Goal: Task Accomplishment & Management: Manage account settings

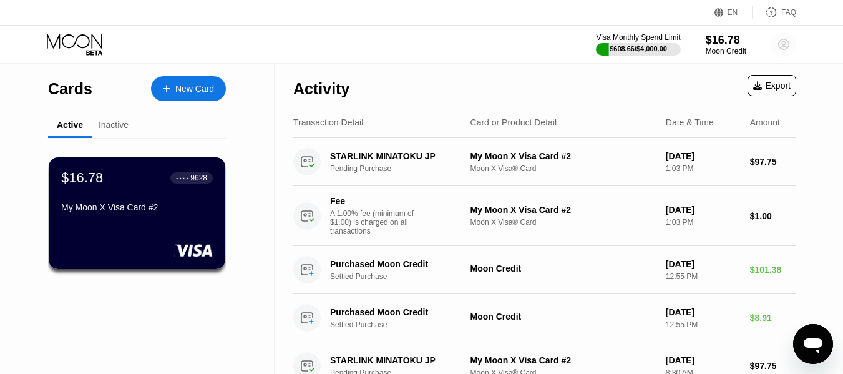
click at [787, 47] on circle at bounding box center [783, 44] width 25 height 25
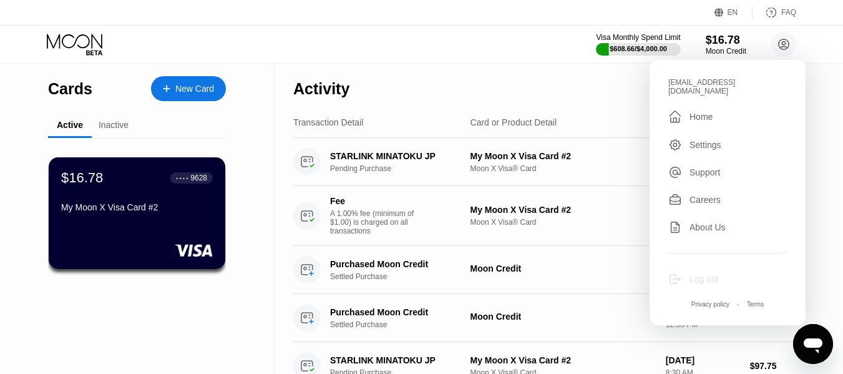
click at [697, 274] on div "Log out" at bounding box center [703, 279] width 29 height 10
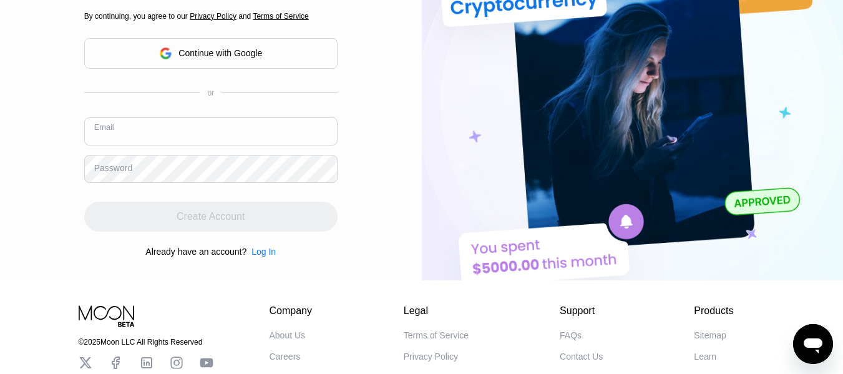
click at [190, 126] on input "text" at bounding box center [210, 131] width 253 height 28
type input "y"
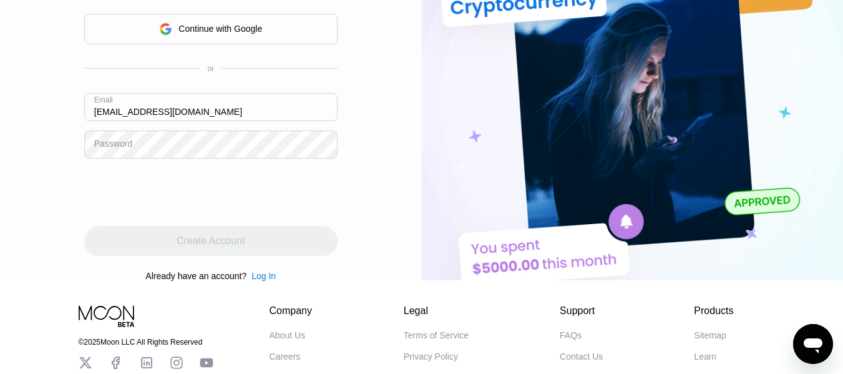
type input "[EMAIL_ADDRESS][DOMAIN_NAME]"
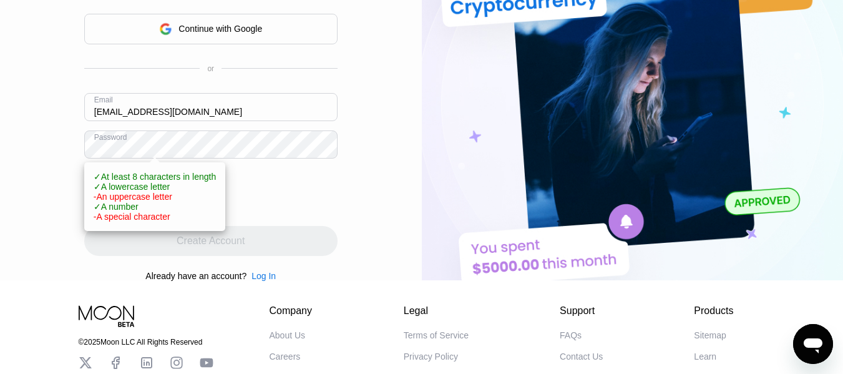
click at [376, 210] on div "Log In Sign Up EN Language Select an item Save Create an Account By continuing,…" at bounding box center [211, 93] width 422 height 374
click at [331, 201] on div at bounding box center [210, 192] width 253 height 49
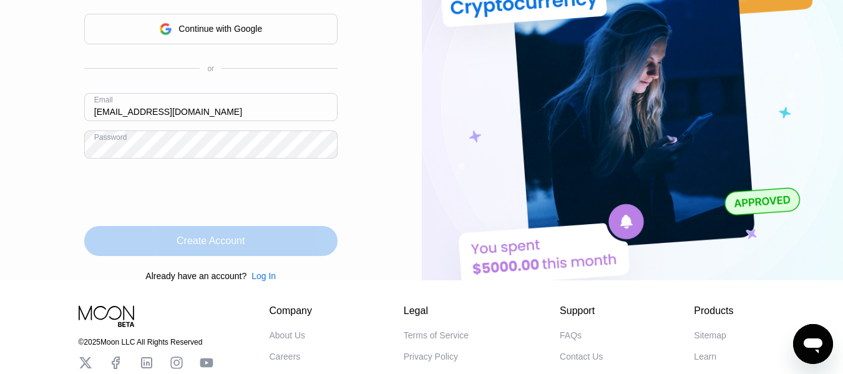
click at [158, 247] on div "Create Account" at bounding box center [210, 241] width 253 height 30
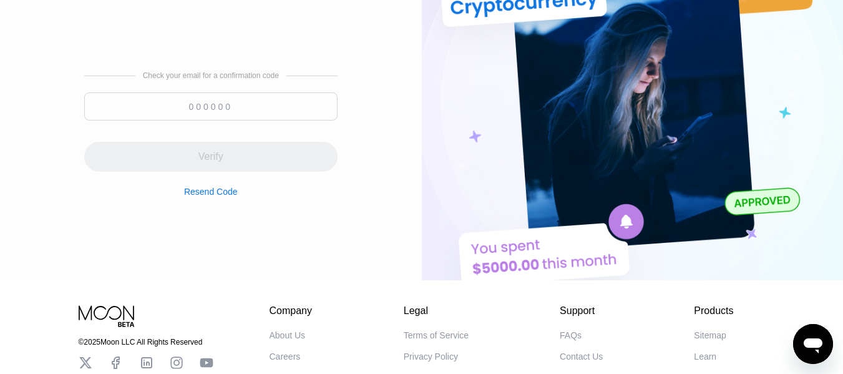
click at [144, 120] on input at bounding box center [210, 106] width 253 height 28
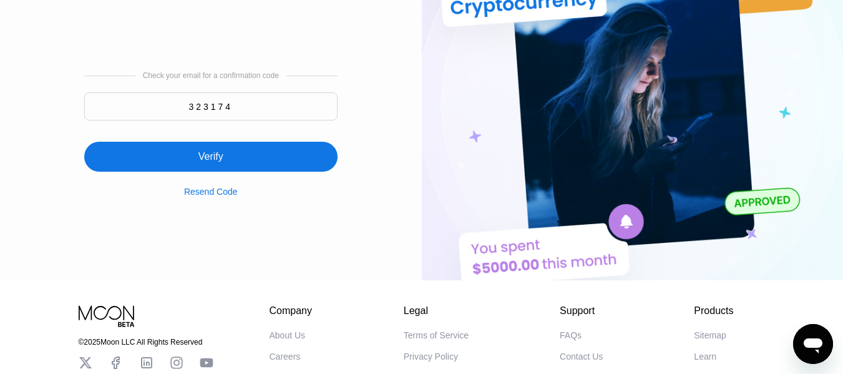
type input "323174"
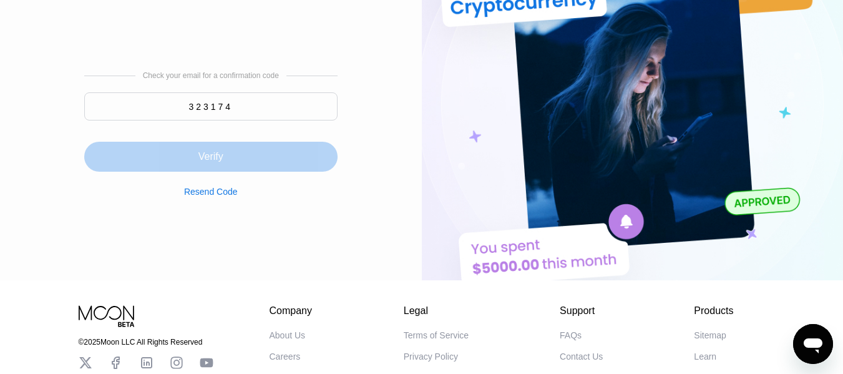
click at [149, 172] on div "Verify" at bounding box center [210, 157] width 253 height 30
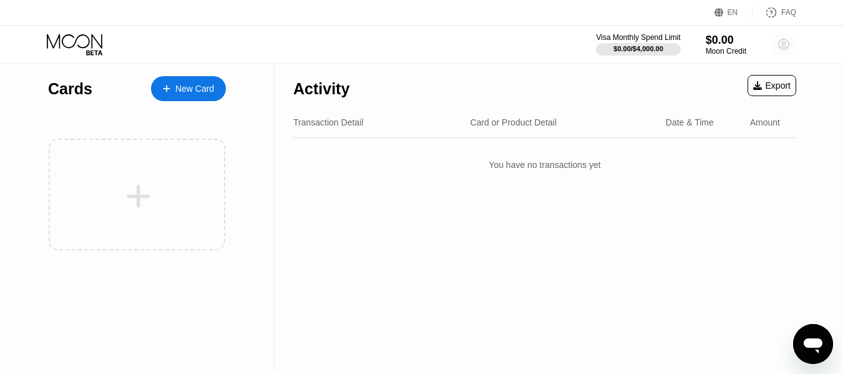
click at [779, 44] on circle at bounding box center [783, 44] width 25 height 25
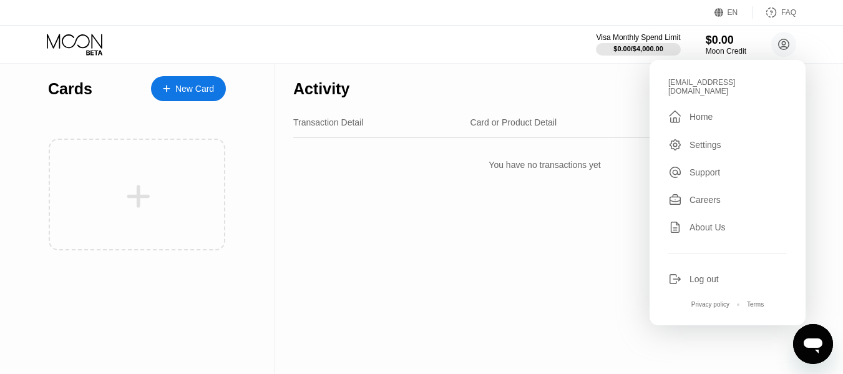
click at [430, 257] on div "Activity Export Transaction Detail Card or Product Detail Date & Time Amount Yo…" at bounding box center [544, 219] width 540 height 310
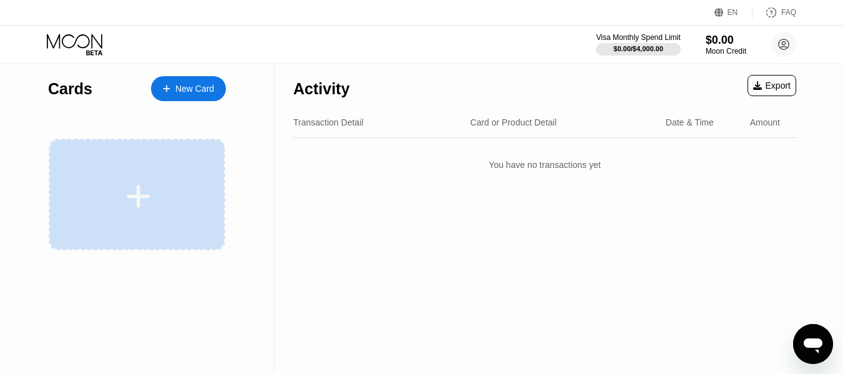
click at [132, 181] on div at bounding box center [137, 194] width 177 height 112
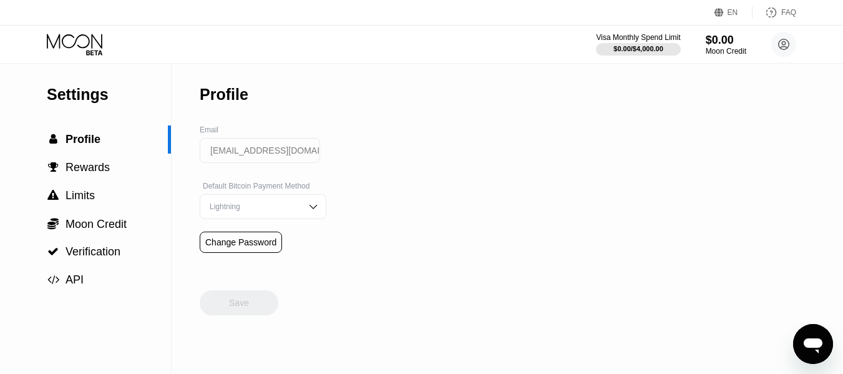
scroll to position [192, 0]
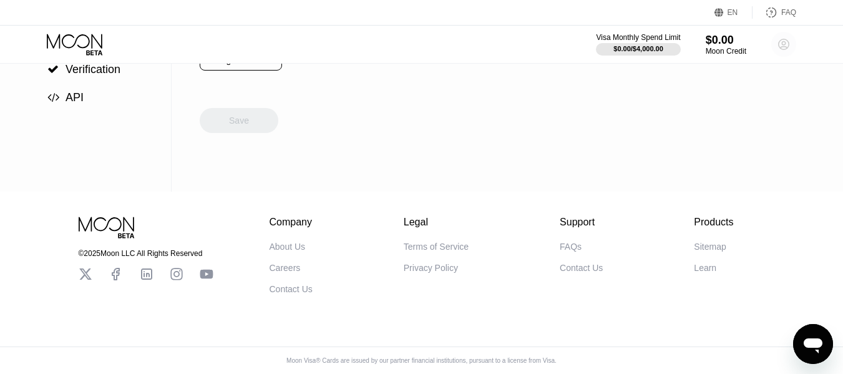
click at [787, 40] on circle at bounding box center [783, 44] width 25 height 25
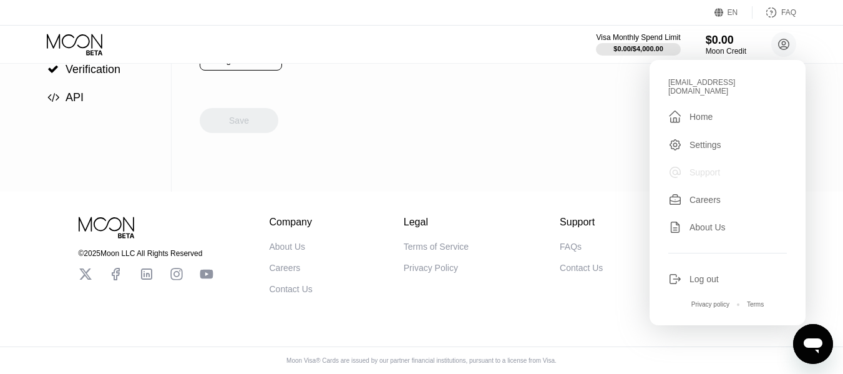
click at [706, 167] on div "Support" at bounding box center [704, 172] width 31 height 10
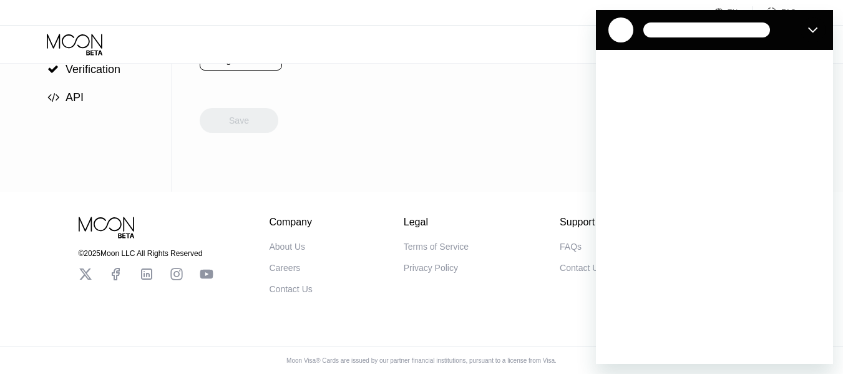
scroll to position [0, 0]
click at [808, 29] on icon "Close" at bounding box center [813, 30] width 10 height 10
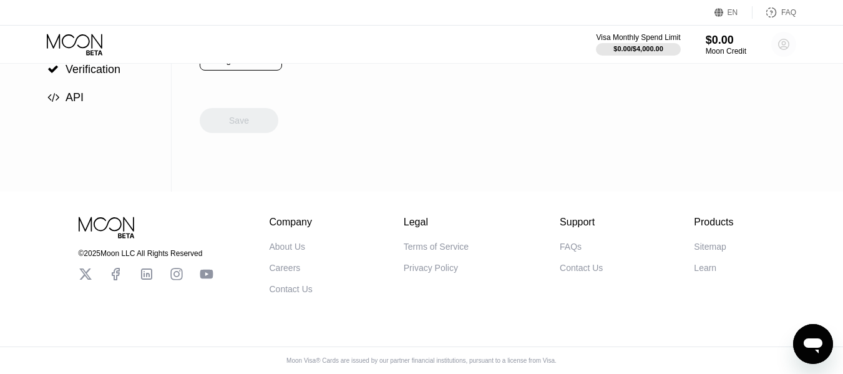
click at [787, 54] on circle at bounding box center [783, 44] width 25 height 25
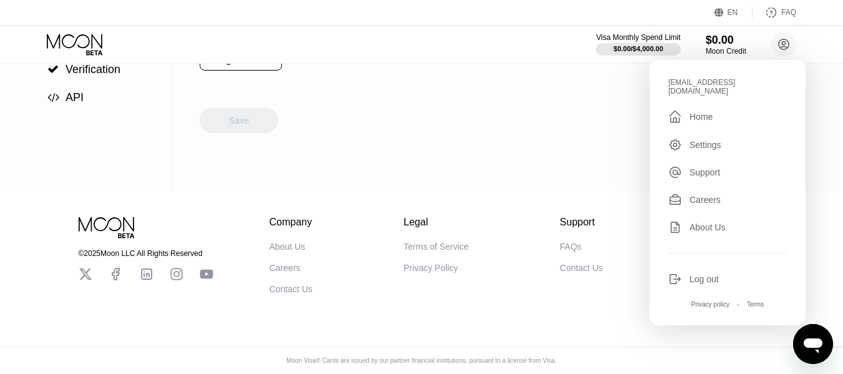
click at [698, 168] on div "Support" at bounding box center [704, 172] width 31 height 10
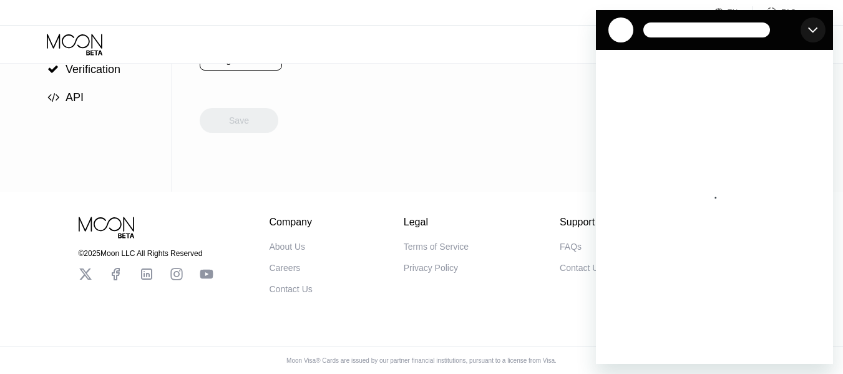
click at [802, 28] on button "Close" at bounding box center [812, 29] width 25 height 25
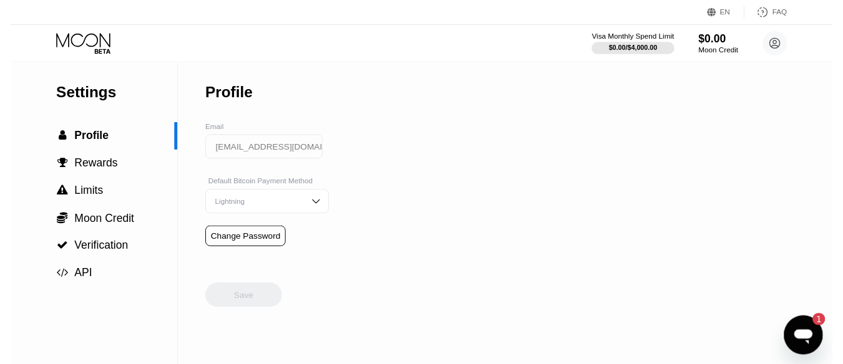
scroll to position [170, 0]
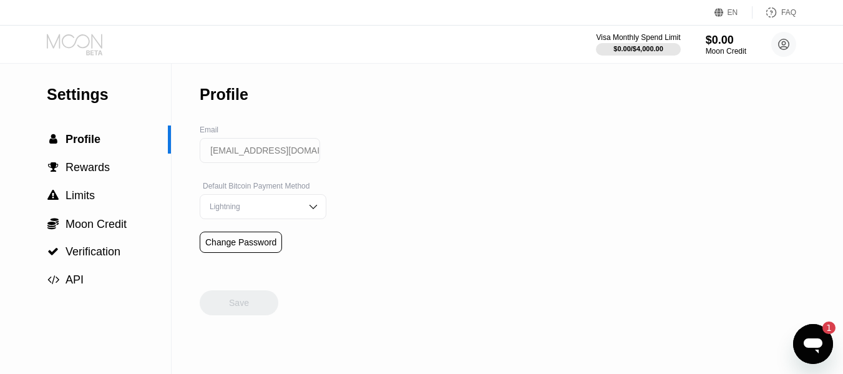
click at [77, 44] on icon at bounding box center [76, 45] width 58 height 22
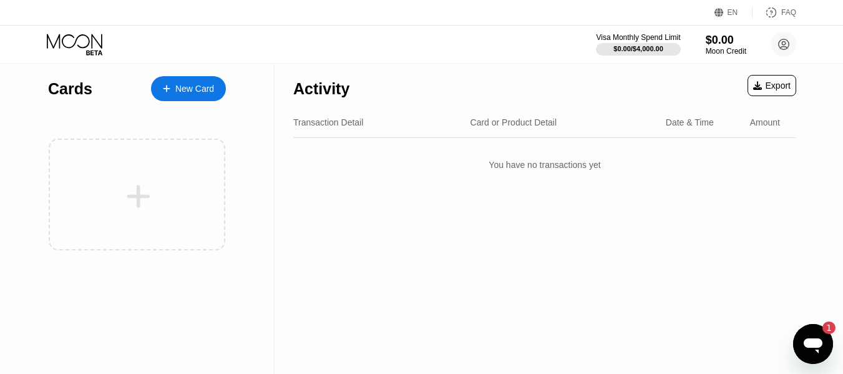
click at [765, 90] on div "Export" at bounding box center [771, 85] width 37 height 10
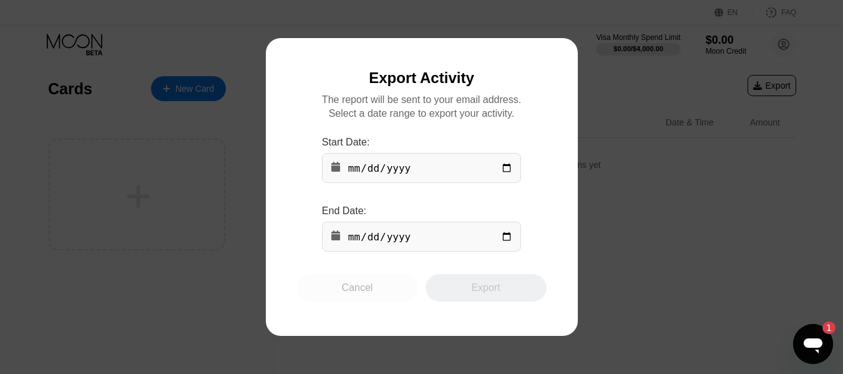
click at [353, 294] on div "Cancel" at bounding box center [357, 287] width 31 height 12
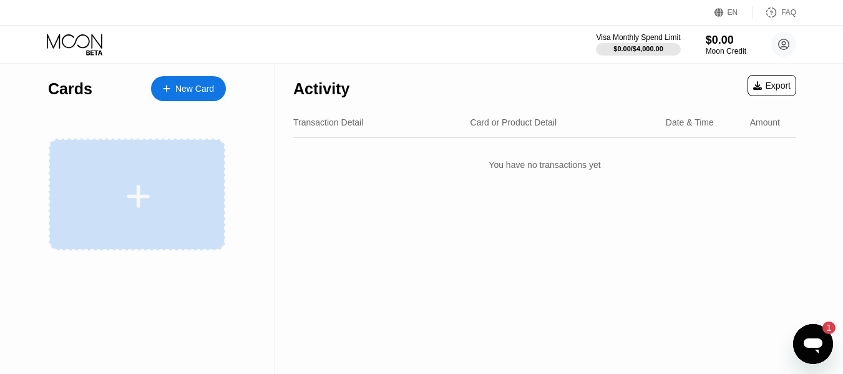
click at [118, 192] on div at bounding box center [138, 196] width 155 height 28
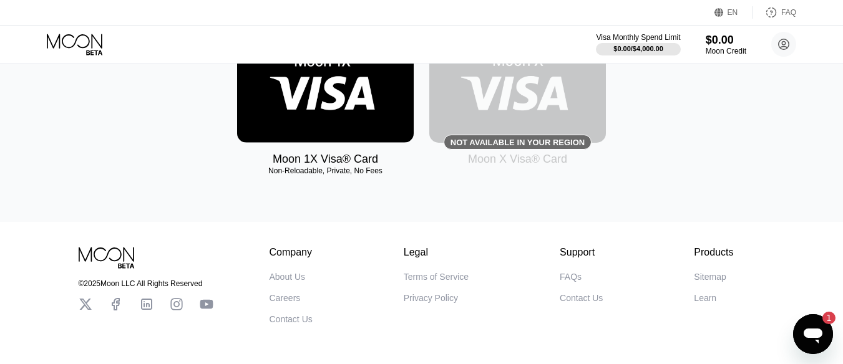
scroll to position [189, 0]
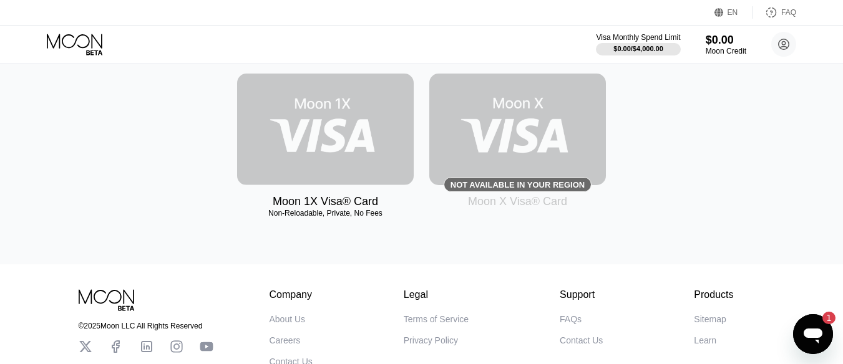
click at [347, 168] on img at bounding box center [325, 130] width 177 height 112
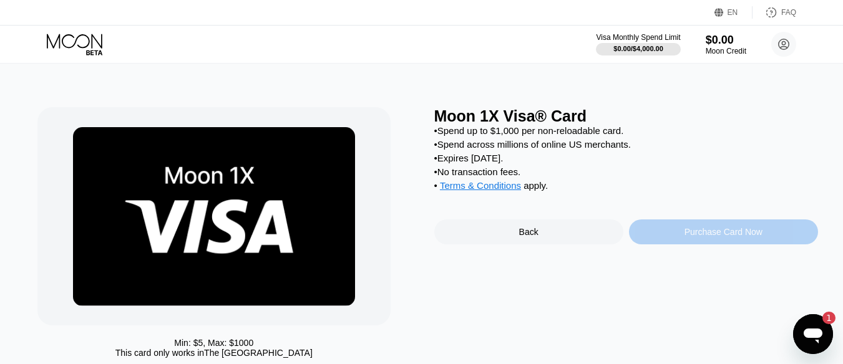
click at [690, 237] on div "Purchase Card Now" at bounding box center [723, 232] width 78 height 10
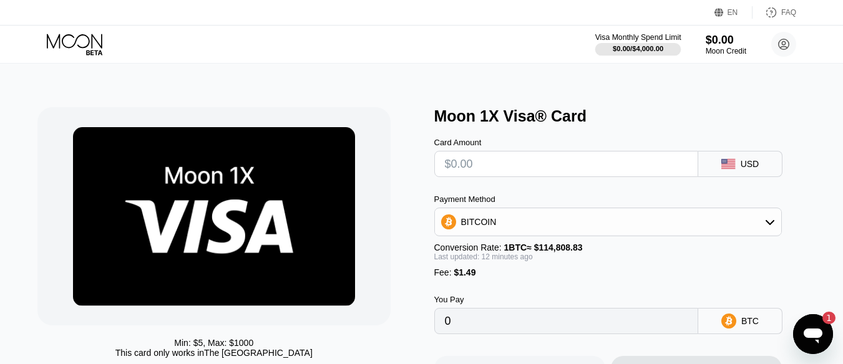
click at [647, 50] on div "$0.00 / $4,000.00" at bounding box center [638, 48] width 51 height 7
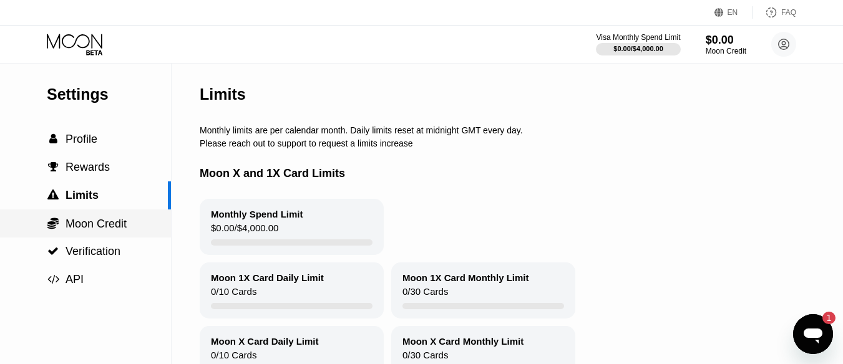
click at [94, 228] on span "Moon Credit" at bounding box center [96, 224] width 61 height 12
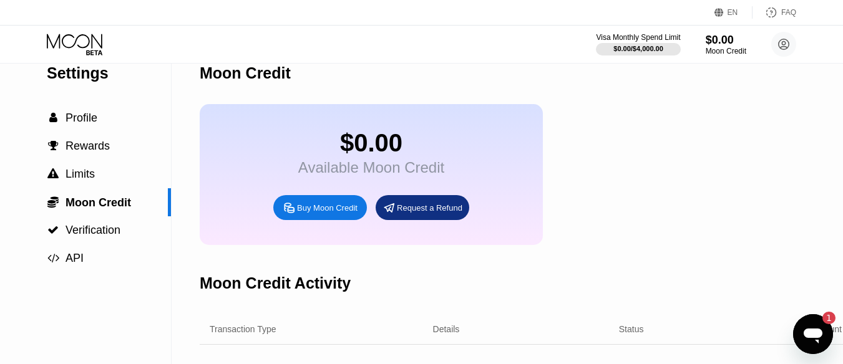
scroll to position [21, 0]
click at [79, 260] on span "API" at bounding box center [75, 259] width 18 height 12
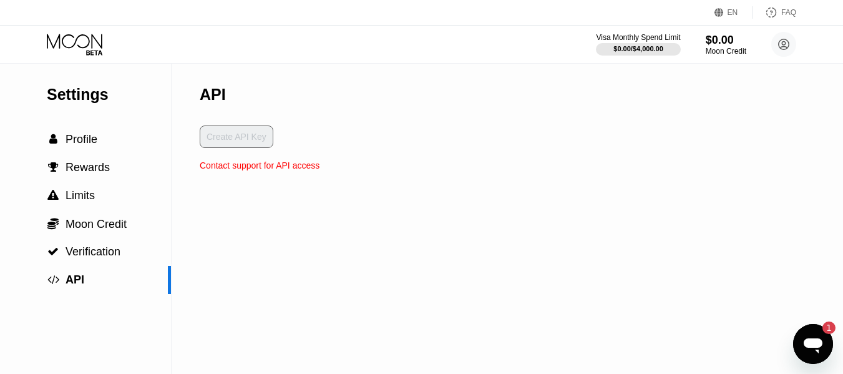
click at [247, 135] on div "Create API Key" at bounding box center [260, 142] width 120 height 35
click at [228, 141] on div "Create API Key" at bounding box center [260, 142] width 120 height 35
click at [77, 255] on span "Verification" at bounding box center [93, 251] width 55 height 12
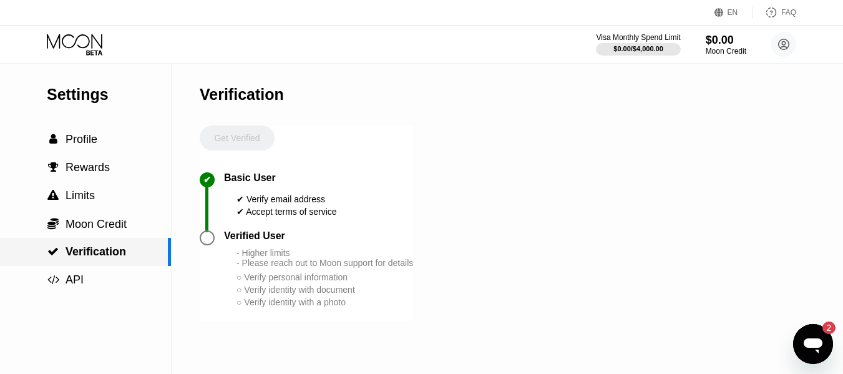
click at [77, 255] on span "Verification" at bounding box center [96, 251] width 61 height 12
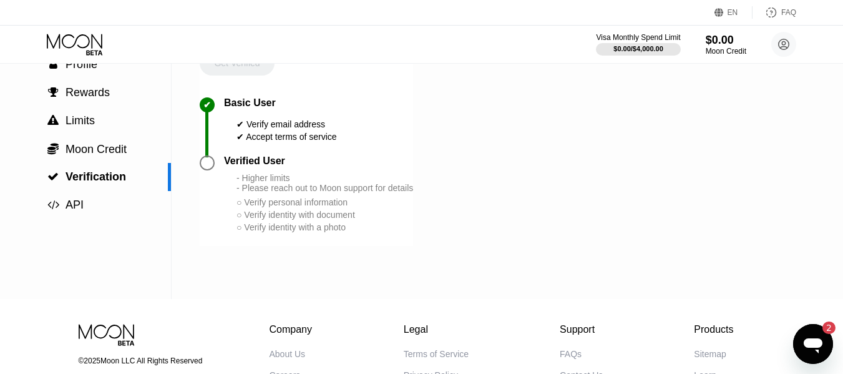
scroll to position [74, 0]
click at [213, 171] on div at bounding box center [207, 163] width 15 height 15
click at [276, 189] on div "- Higher limits - Please reach out to Moon support for details" at bounding box center [324, 183] width 177 height 20
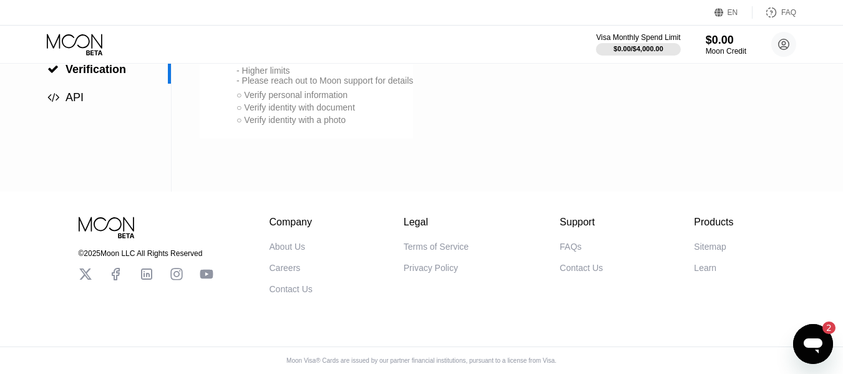
scroll to position [0, 0]
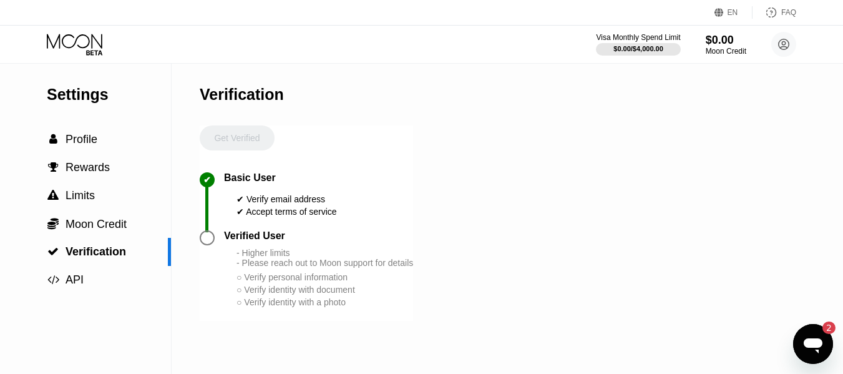
click at [237, 147] on div "Get Verified" at bounding box center [237, 148] width 75 height 47
click at [823, 358] on div "Open messaging window, 2 unread messages" at bounding box center [812, 343] width 37 height 37
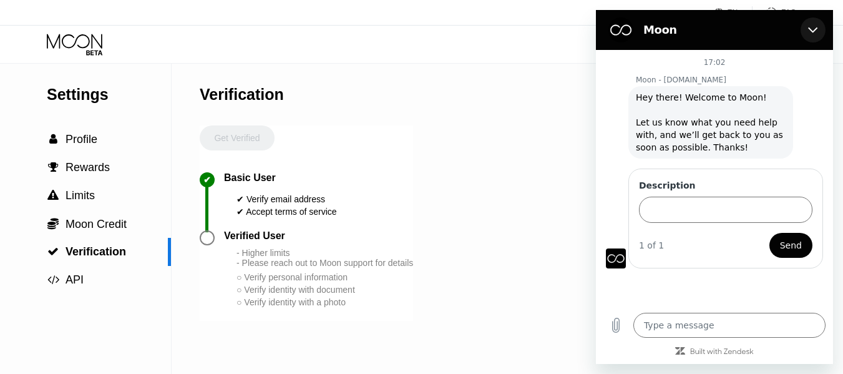
click at [813, 24] on button "Close" at bounding box center [812, 29] width 25 height 25
type textarea "x"
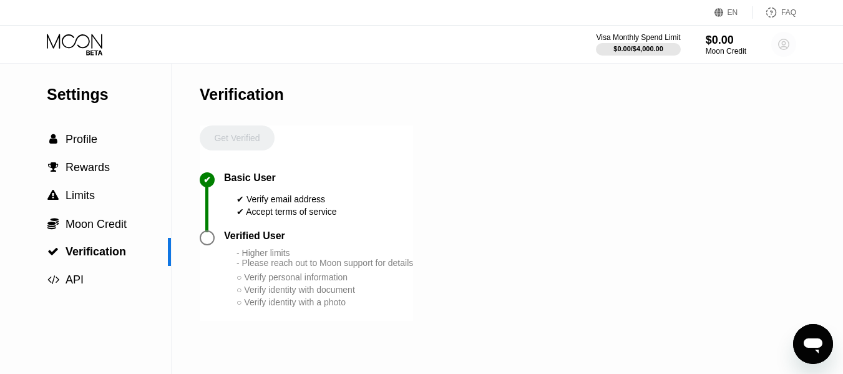
click at [777, 46] on circle at bounding box center [783, 44] width 25 height 25
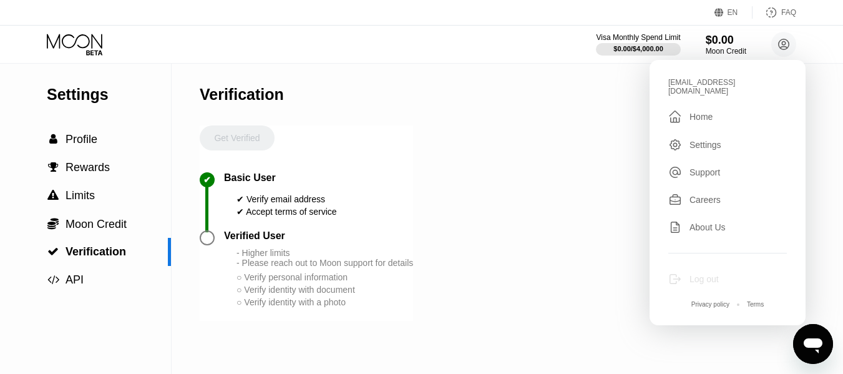
click at [714, 274] on div "Log out" at bounding box center [703, 279] width 29 height 10
click at [683, 272] on div "Log out" at bounding box center [727, 279] width 119 height 14
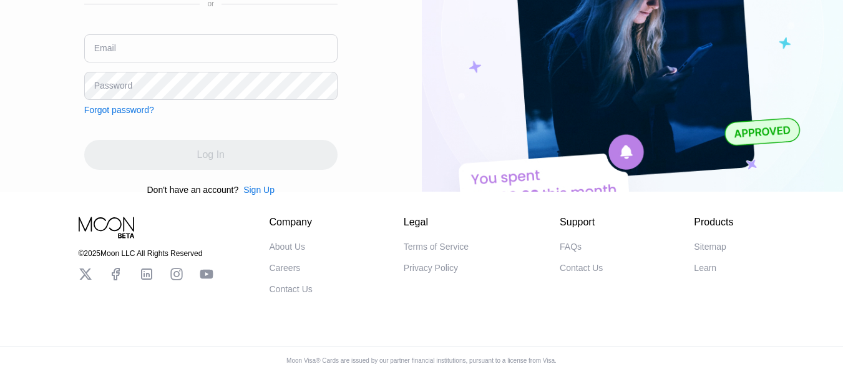
scroll to position [162, 0]
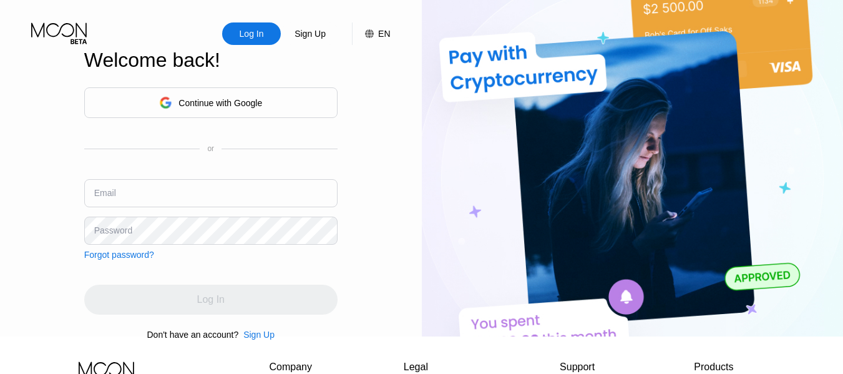
type input "[EMAIL_ADDRESS][DOMAIN_NAME]"
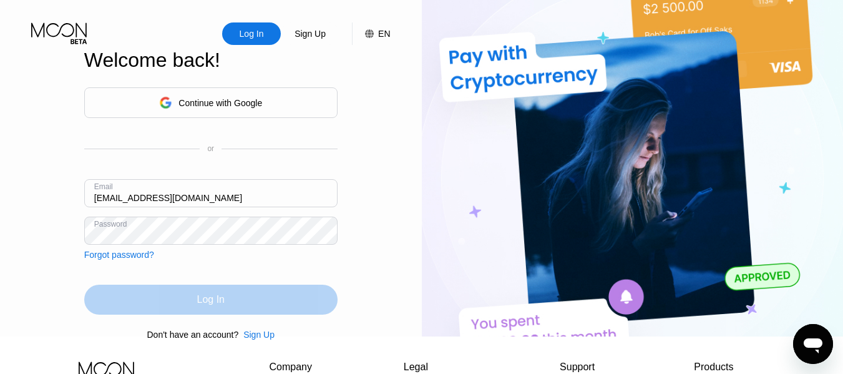
click at [164, 310] on div "Log In" at bounding box center [210, 299] width 253 height 30
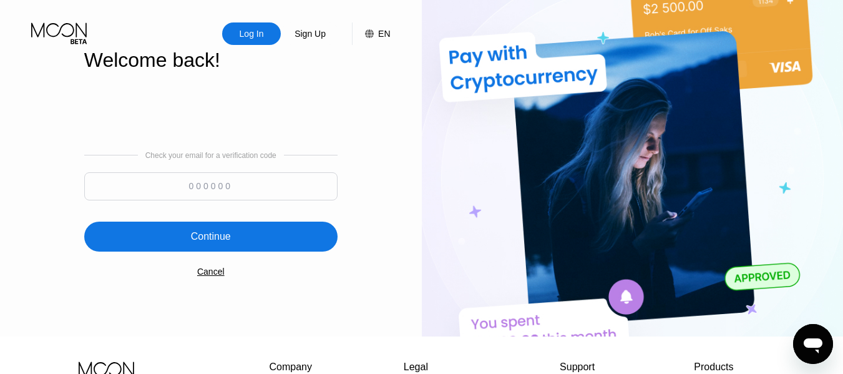
click at [204, 190] on input at bounding box center [210, 186] width 253 height 28
type input "3"
type input "324165"
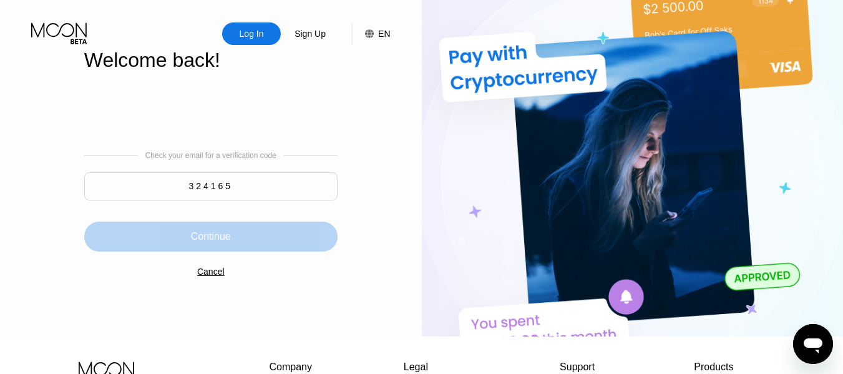
click at [291, 250] on div "Continue" at bounding box center [210, 236] width 253 height 30
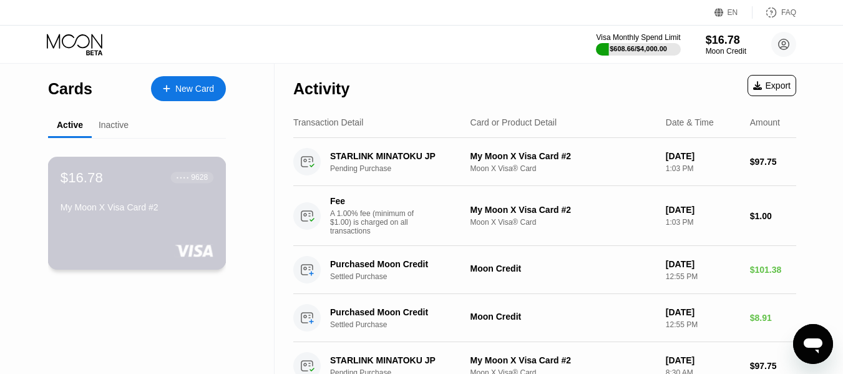
click at [138, 190] on div "$16.78 ● ● ● ● 9628 My Moon X Visa Card #2" at bounding box center [137, 193] width 153 height 48
click at [202, 196] on div "$16.78 ● ● ● ● 9628 My Moon X Visa Card #2" at bounding box center [137, 193] width 153 height 48
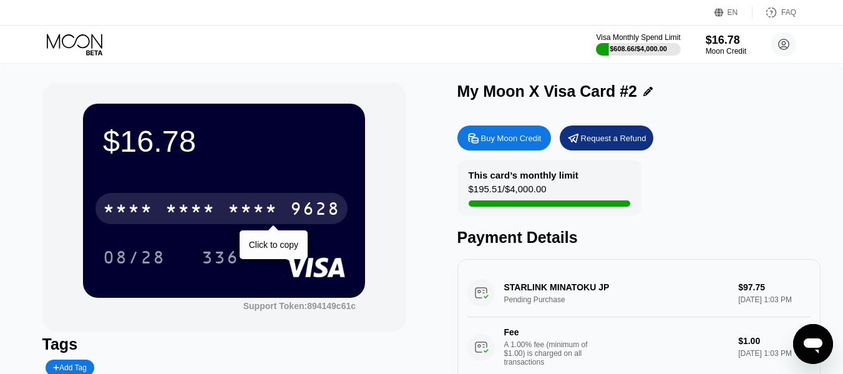
click at [280, 203] on div "* * * * * * * * * * * * 9628" at bounding box center [221, 208] width 252 height 31
